Goal: Transaction & Acquisition: Purchase product/service

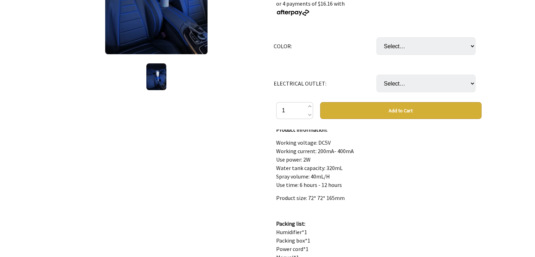
scroll to position [4, 0]
click at [412, 115] on button "Add to Cart" at bounding box center [400, 110] width 161 height 17
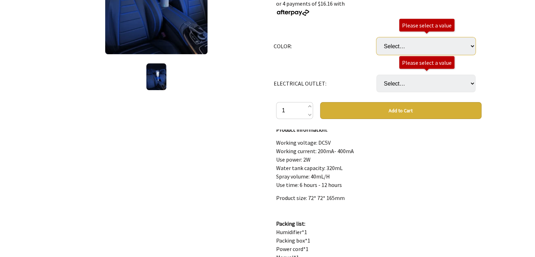
scroll to position [129, 0]
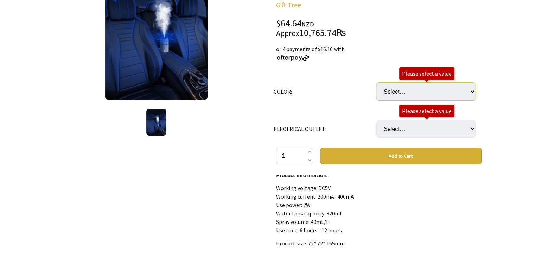
click at [412, 86] on select "Select… Blue Pink White" at bounding box center [425, 92] width 99 height 18
select select "Pink"
click at [376, 83] on select "Select… Blue Pink White" at bounding box center [425, 92] width 99 height 18
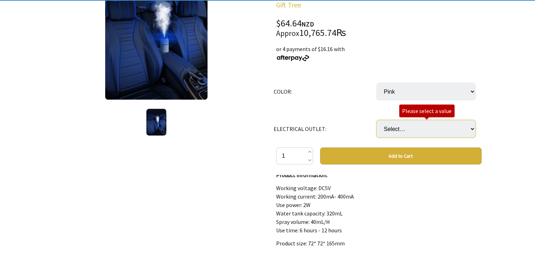
click at [396, 125] on select "Select… USB" at bounding box center [425, 129] width 99 height 18
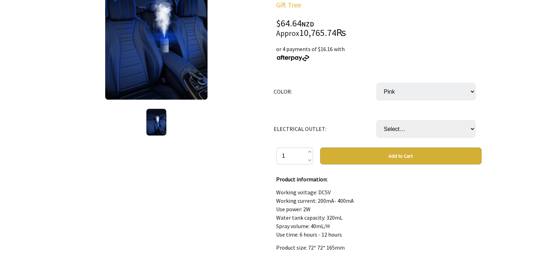
click at [395, 147] on button "Add to Cart" at bounding box center [400, 155] width 161 height 17
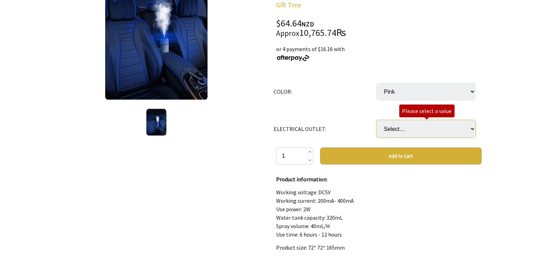
click at [403, 134] on select "Select… USB" at bounding box center [425, 129] width 99 height 18
select select "USB"
click at [376, 120] on select "Select… USB" at bounding box center [425, 129] width 99 height 18
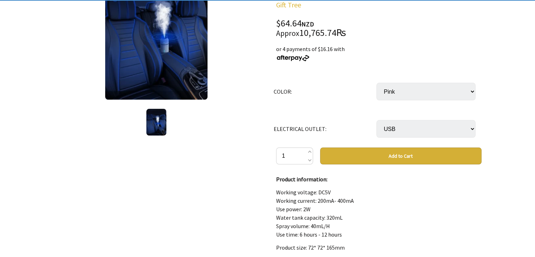
click at [395, 152] on button "Add to Cart" at bounding box center [400, 155] width 161 height 17
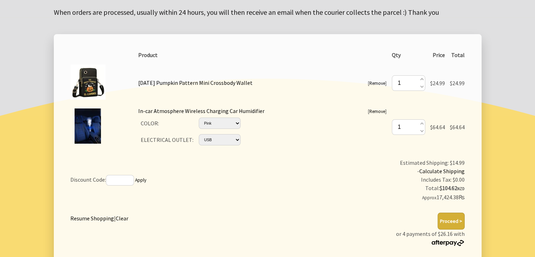
scroll to position [106, 0]
click at [380, 85] on link "Remove" at bounding box center [377, 84] width 16 height 6
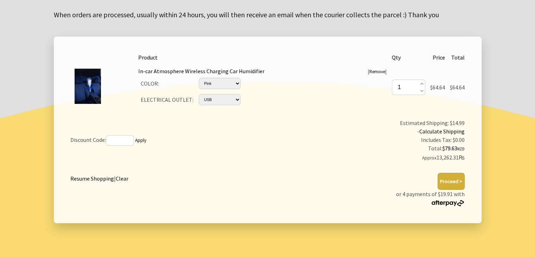
scroll to position [104, 0]
